Goal: Transaction & Acquisition: Download file/media

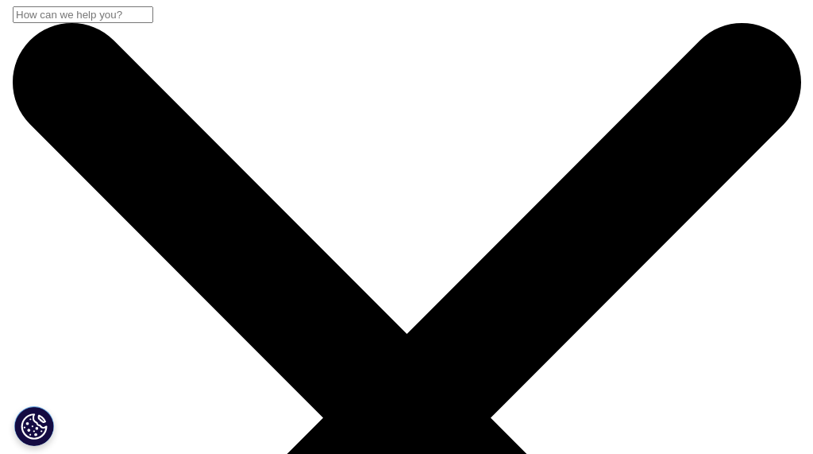
scroll to position [145, 754]
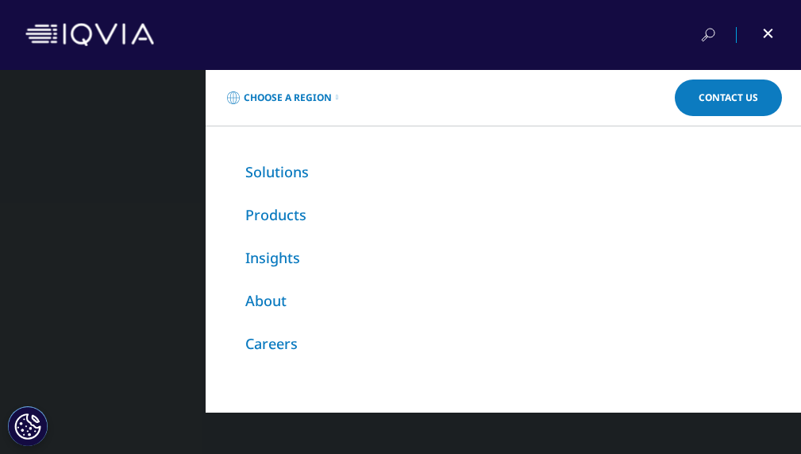
scroll to position [145, 766]
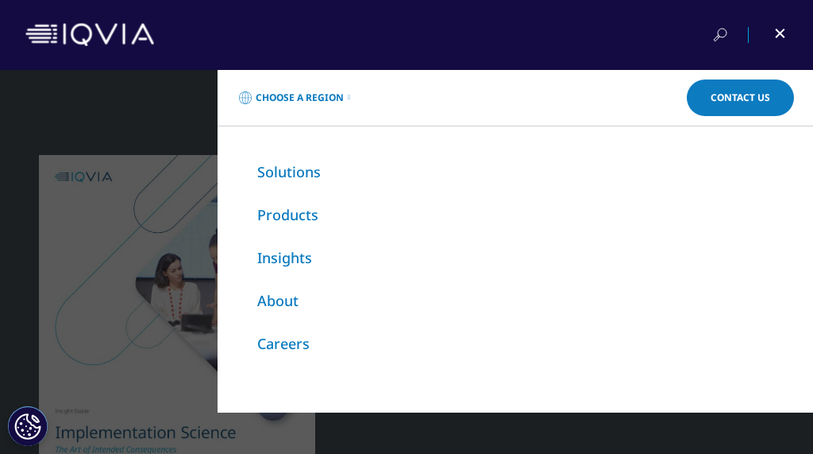
drag, startPoint x: 118, startPoint y: 112, endPoint x: 190, endPoint y: 113, distance: 72.3
click at [118, 111] on div "Choose a Region Contact Us Explore IQVIA by region As a global community, IQVIA…" at bounding box center [406, 262] width 813 height 384
click at [779, 37] on div at bounding box center [770, 35] width 36 height 16
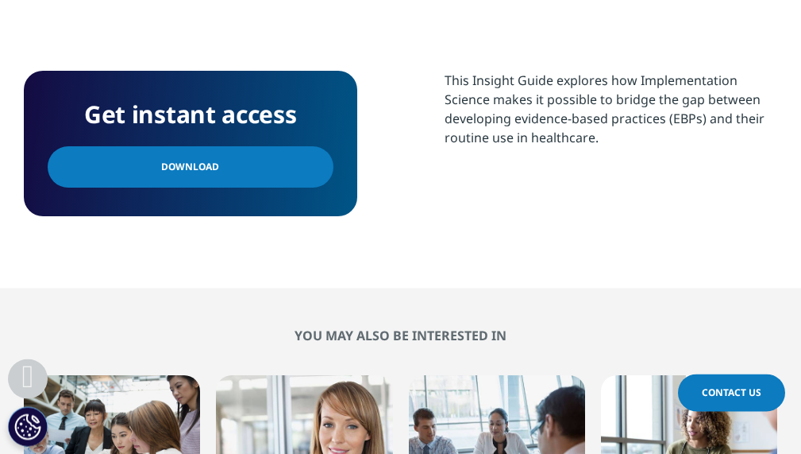
scroll to position [902, 0]
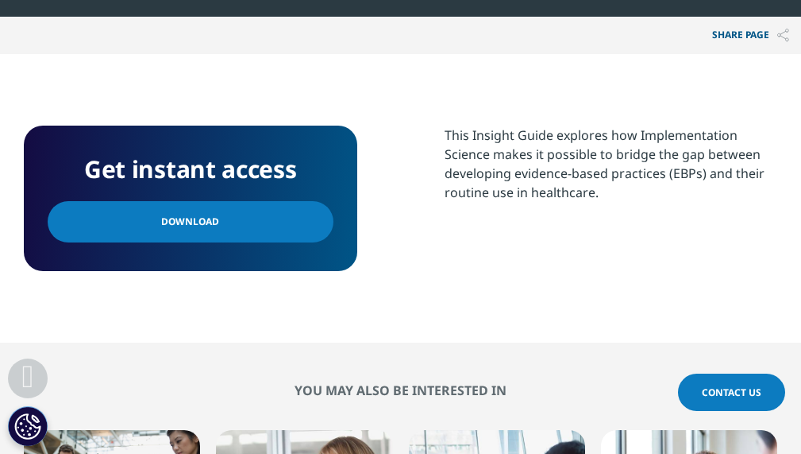
click at [292, 226] on link "Download" at bounding box center [191, 221] width 286 height 41
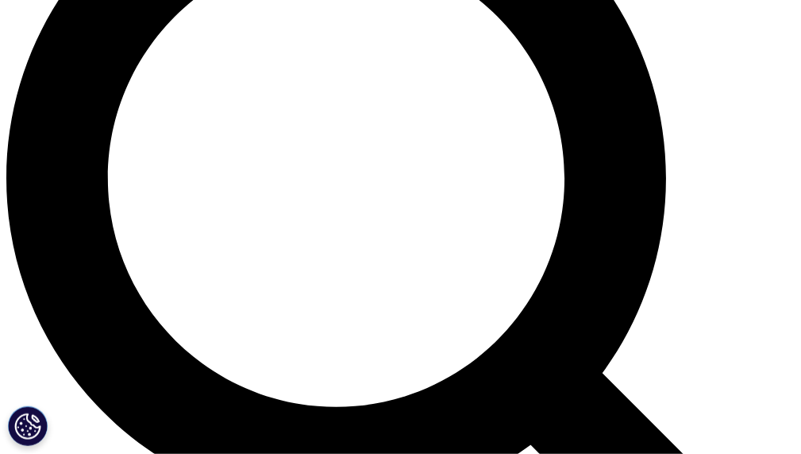
scroll to position [966, 0]
